Goal: Task Accomplishment & Management: Manage account settings

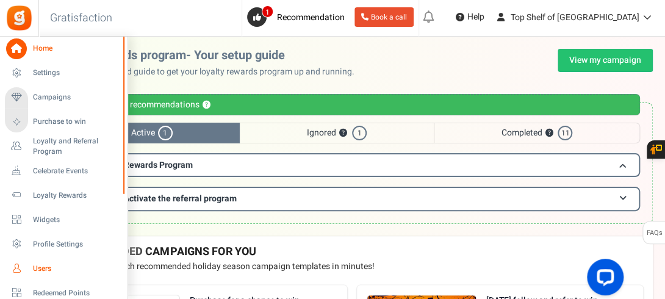
click at [41, 267] on span "Users" at bounding box center [75, 269] width 85 height 10
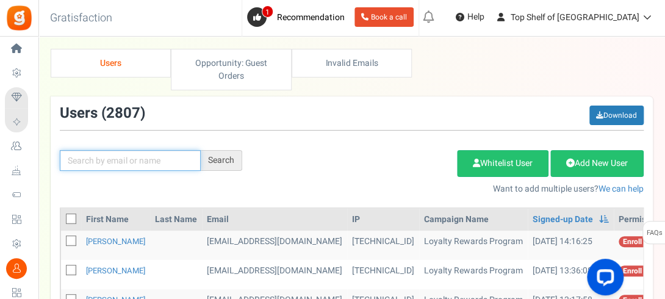
click at [140, 157] on input "text" at bounding box center [130, 160] width 141 height 21
type input "MAIKA"
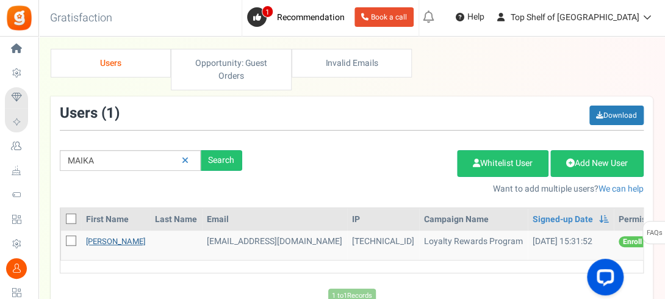
click at [101, 235] on link "[PERSON_NAME]" at bounding box center [115, 241] width 59 height 12
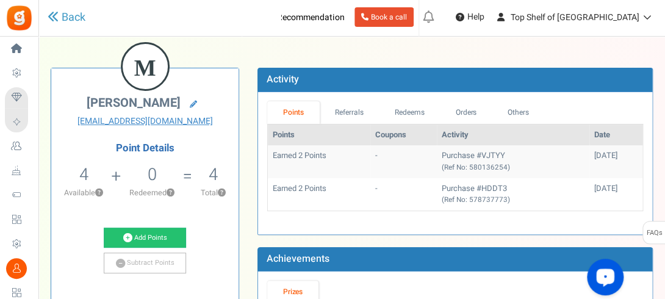
scroll to position [73, 0]
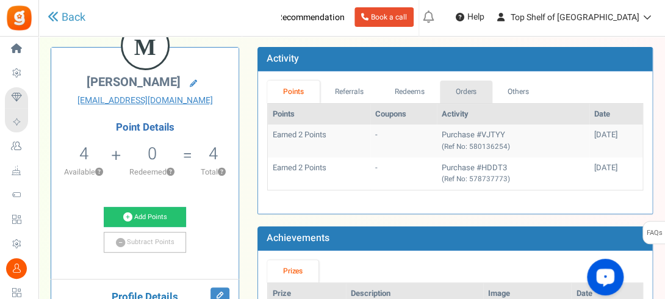
click at [447, 92] on link "Orders" at bounding box center [466, 92] width 52 height 23
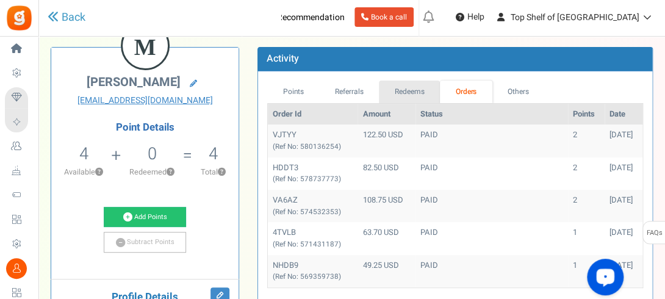
click at [412, 91] on link "Redeems" at bounding box center [409, 92] width 61 height 23
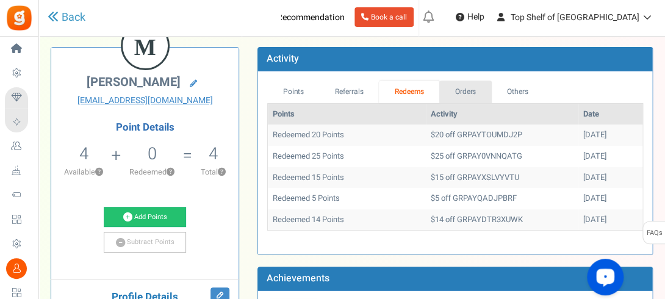
click at [473, 92] on link "Orders" at bounding box center [465, 92] width 52 height 23
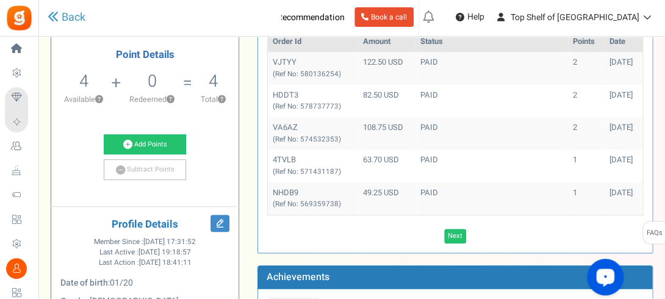
scroll to position [146, 0]
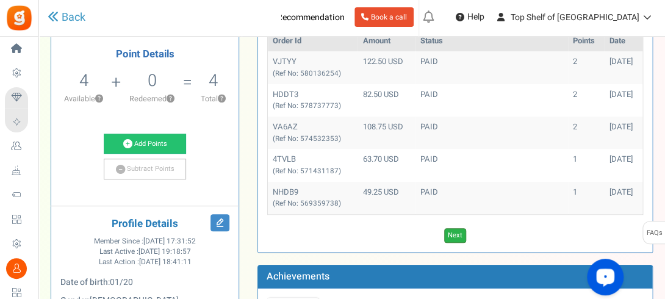
click at [456, 232] on link "Next" at bounding box center [455, 235] width 22 height 15
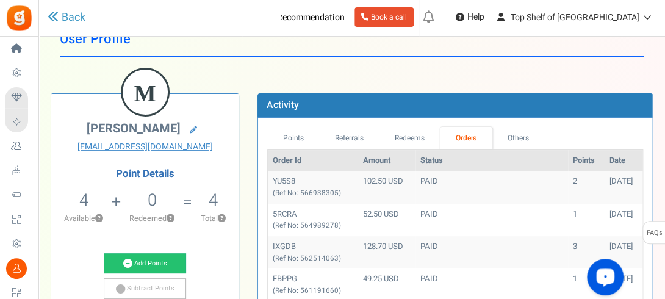
scroll to position [0, 0]
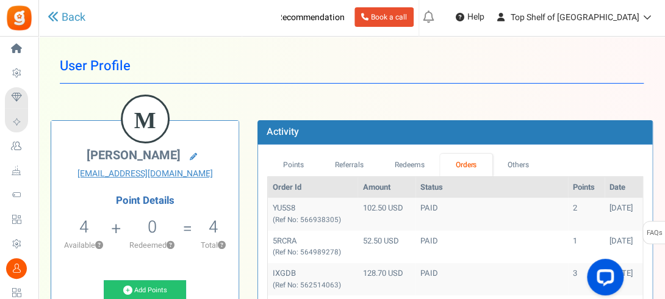
click at [500, 170] on link "Others" at bounding box center [518, 165] width 52 height 23
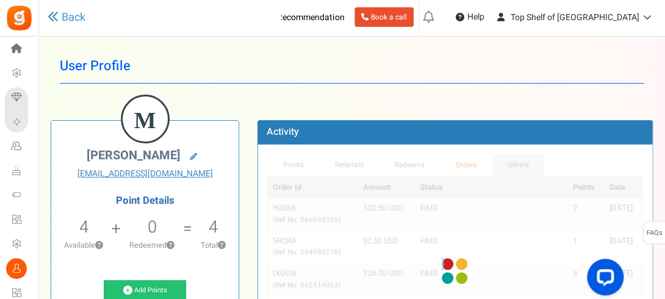
click at [500, 170] on div "Points Referrals Redeems Orders Others Order Id Amount Status Points Date YU5S8…" at bounding box center [455, 271] width 376 height 235
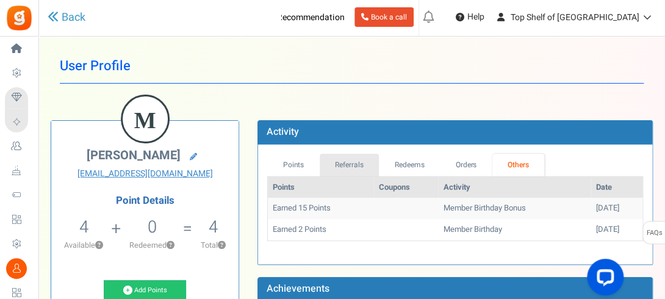
click at [340, 162] on link "Referrals" at bounding box center [350, 165] width 60 height 23
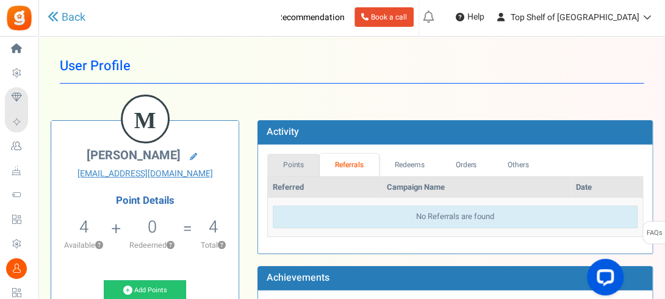
click at [295, 162] on link "Points" at bounding box center [293, 165] width 52 height 23
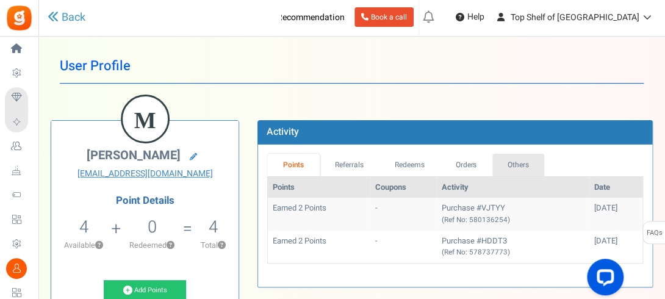
click at [533, 164] on link "Others" at bounding box center [518, 165] width 52 height 23
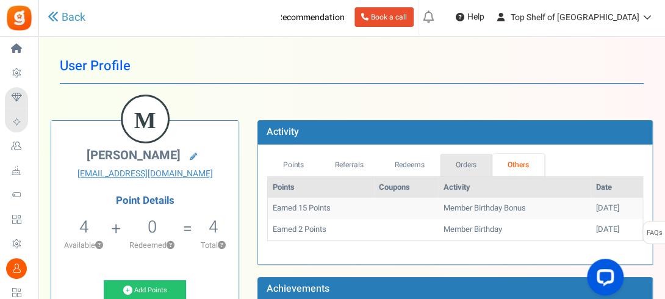
click at [481, 166] on link "Orders" at bounding box center [466, 165] width 52 height 23
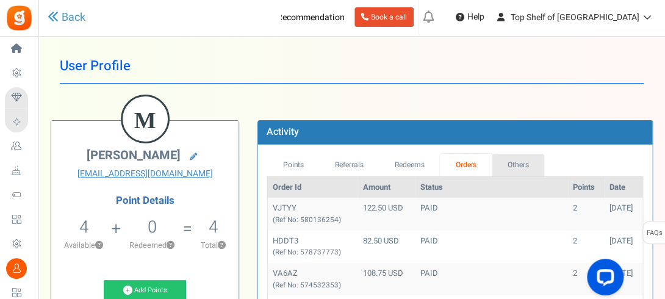
click at [517, 168] on link "Others" at bounding box center [518, 165] width 52 height 23
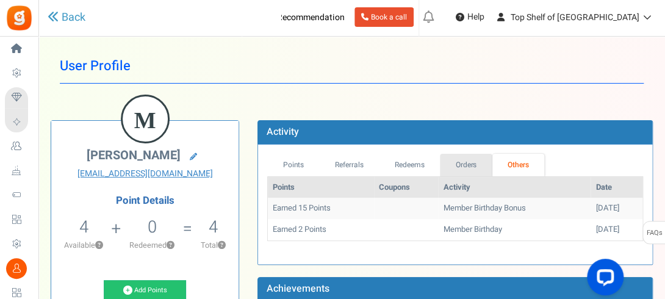
click at [475, 159] on link "Orders" at bounding box center [466, 165] width 52 height 23
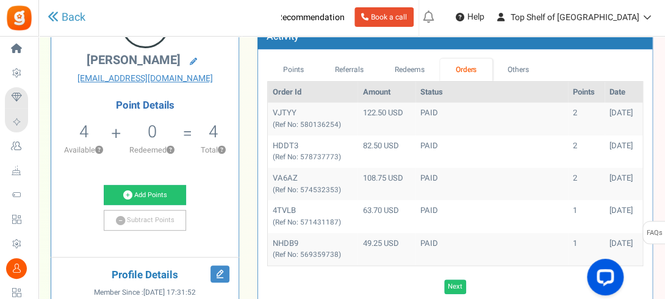
scroll to position [98, 0]
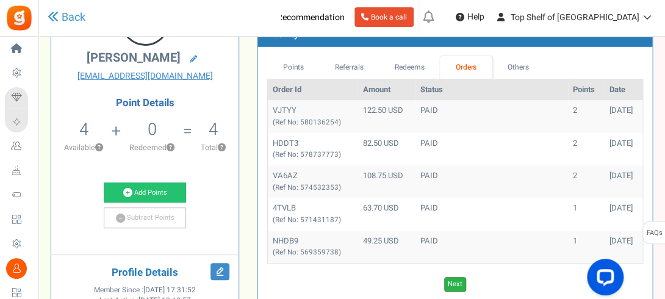
click at [457, 284] on link "Next" at bounding box center [455, 284] width 22 height 15
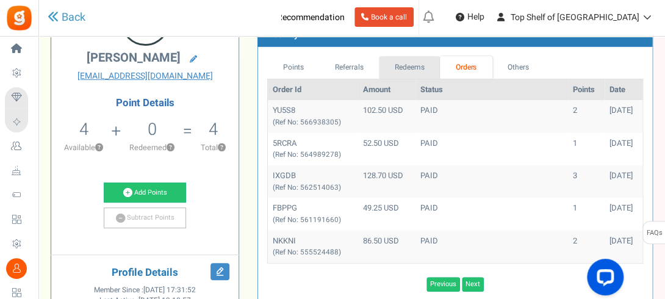
click at [396, 65] on link "Redeems" at bounding box center [409, 67] width 61 height 23
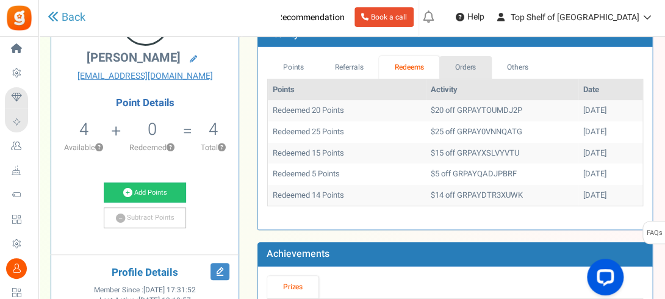
click at [467, 62] on link "Orders" at bounding box center [465, 67] width 52 height 23
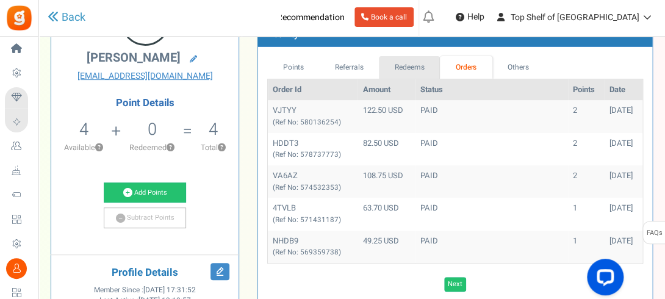
click at [409, 67] on link "Redeems" at bounding box center [409, 67] width 61 height 23
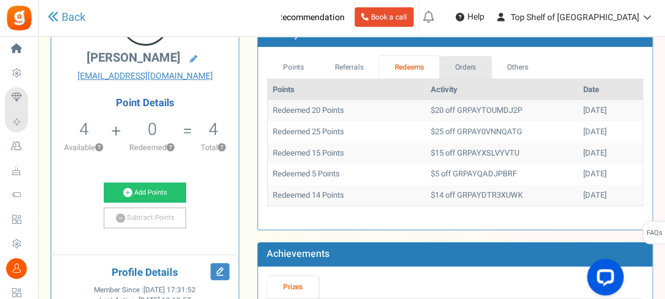
click at [467, 69] on link "Orders" at bounding box center [465, 67] width 52 height 23
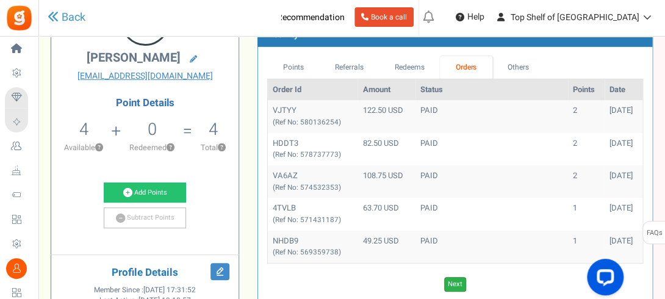
click at [453, 278] on link "Next" at bounding box center [455, 284] width 22 height 15
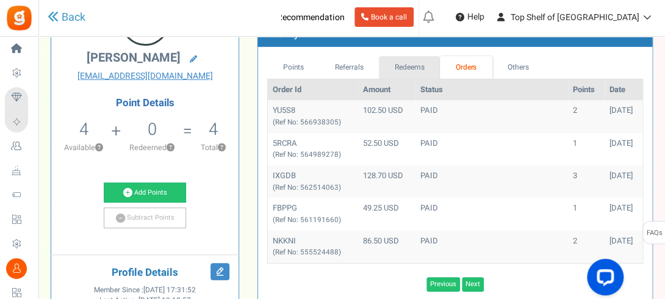
click at [405, 62] on link "Redeems" at bounding box center [409, 67] width 61 height 23
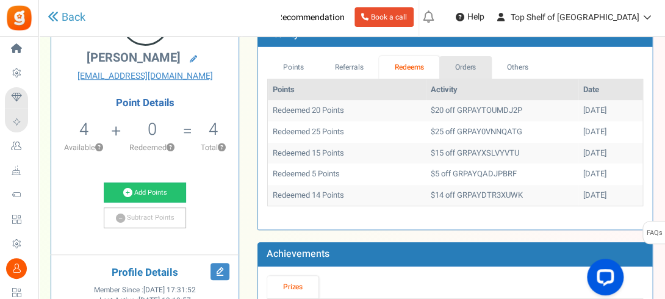
click at [472, 65] on link "Orders" at bounding box center [465, 67] width 52 height 23
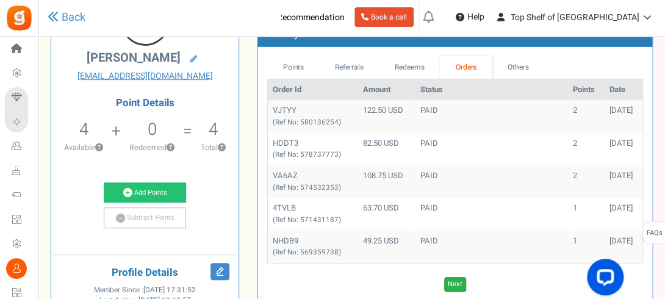
click at [452, 280] on link "Next" at bounding box center [455, 284] width 22 height 15
click at [444, 281] on link "Previous" at bounding box center [443, 284] width 34 height 15
click at [343, 68] on link "Referrals" at bounding box center [350, 67] width 60 height 23
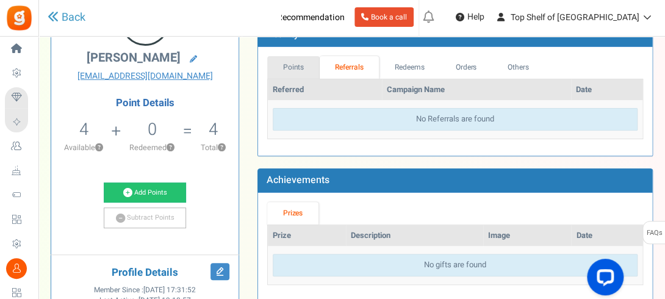
click at [298, 64] on link "Points" at bounding box center [293, 67] width 52 height 23
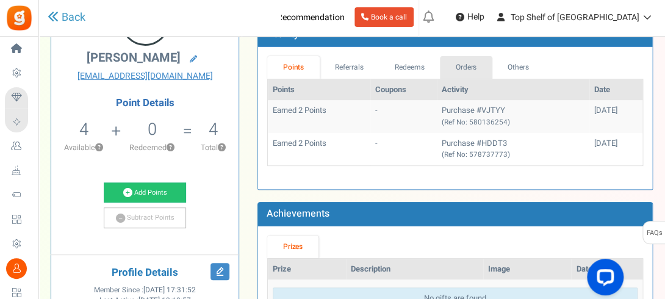
click at [470, 64] on link "Orders" at bounding box center [466, 67] width 52 height 23
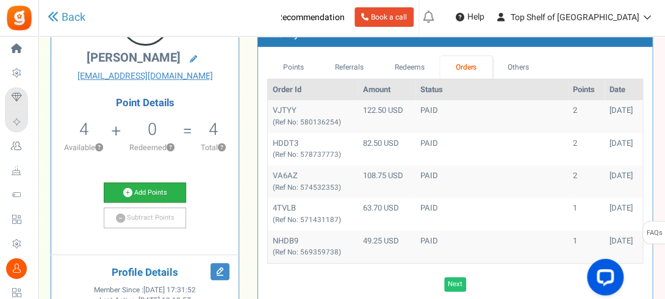
click at [149, 193] on link "Add Points" at bounding box center [145, 192] width 83 height 21
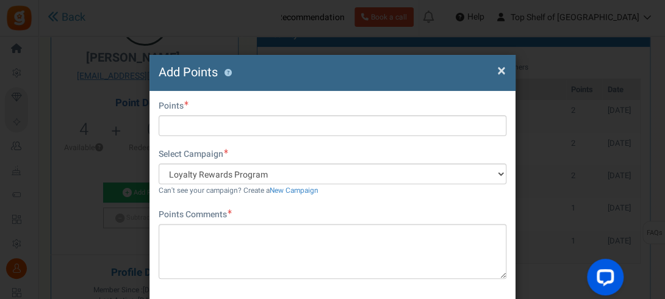
drag, startPoint x: 661, startPoint y: 167, endPoint x: 661, endPoint y: 177, distance: 10.4
click at [661, 176] on div "× Close Add Points ? First Name Last Name Email [EMAIL_ADDRESS][DOMAIN_NAME] Do…" at bounding box center [332, 149] width 665 height 299
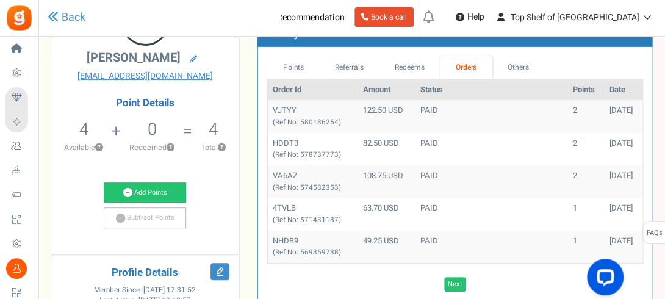
click at [470, 265] on div "Order Id Amount Status Points Date VJTYY (Ref No: 580136254) 122.50 USD PAID 2 …" at bounding box center [455, 185] width 376 height 213
click at [137, 196] on link "Add Points" at bounding box center [145, 192] width 83 height 21
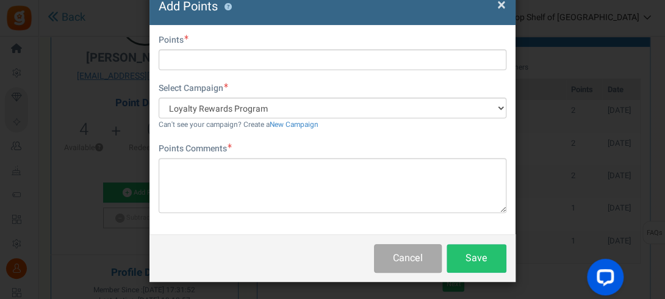
scroll to position [66, 0]
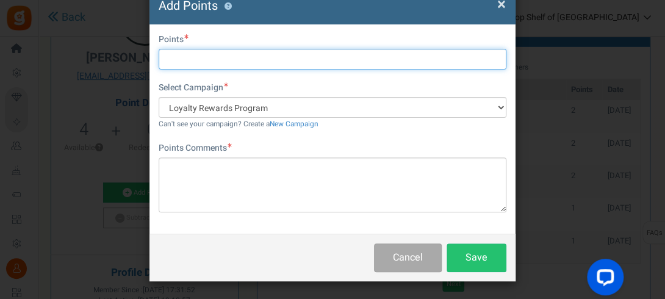
click at [242, 59] on input "text" at bounding box center [333, 59] width 348 height 21
type input "7"
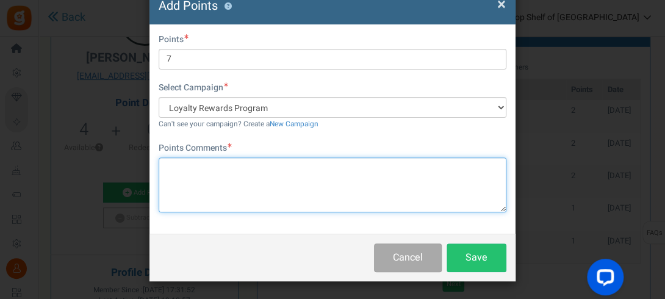
click at [231, 167] on textarea at bounding box center [333, 184] width 348 height 55
type textarea "9/2 NU"
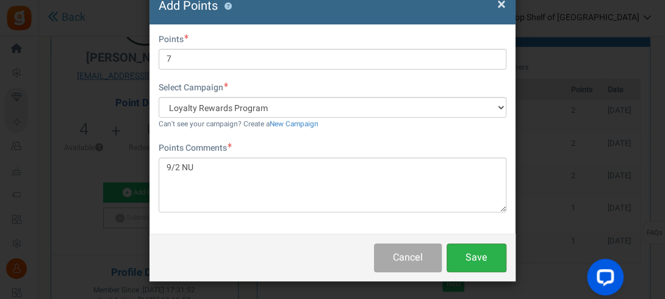
click at [484, 256] on button "Save" at bounding box center [477, 257] width 60 height 29
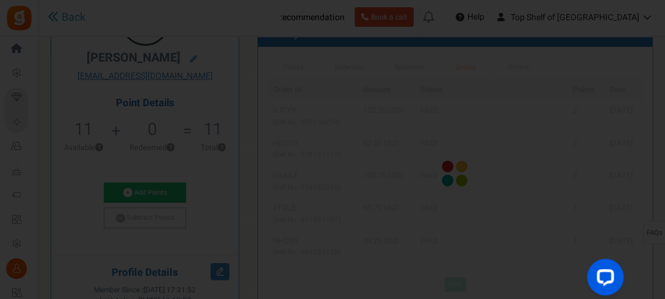
scroll to position [0, 0]
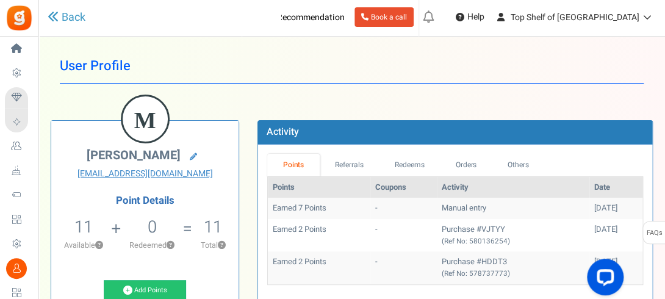
drag, startPoint x: 484, startPoint y: 256, endPoint x: 572, endPoint y: 86, distance: 191.8
